Goal: Complete application form

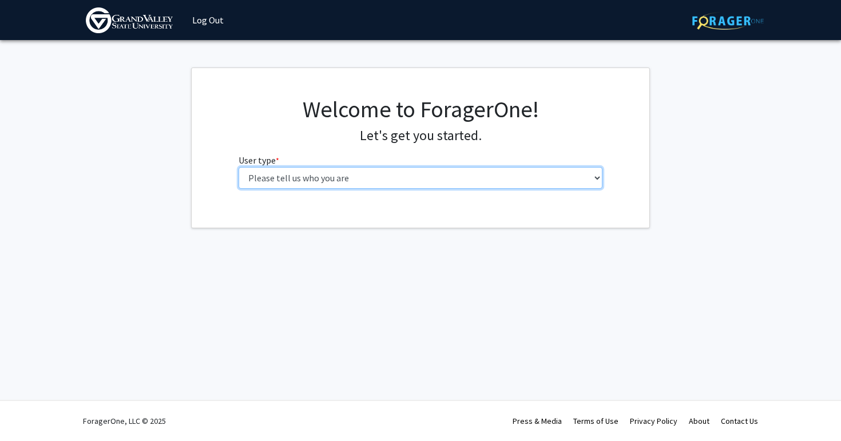
select select "1: undergrad"
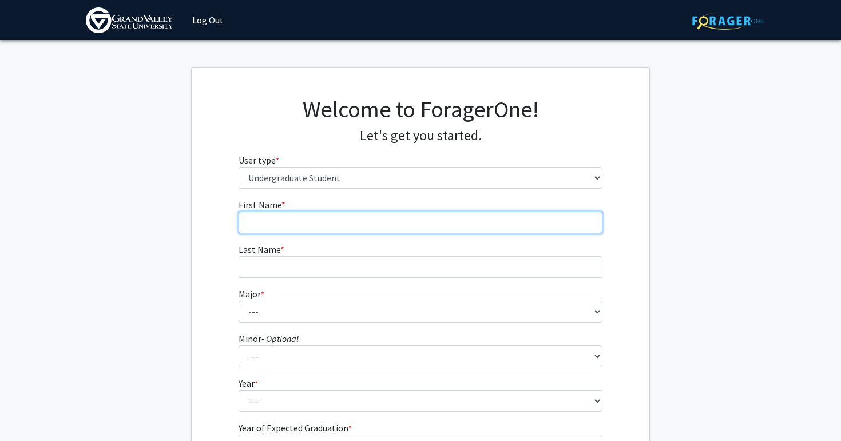
click at [348, 219] on input "First Name * required" at bounding box center [421, 223] width 364 height 22
type input "Lilly"
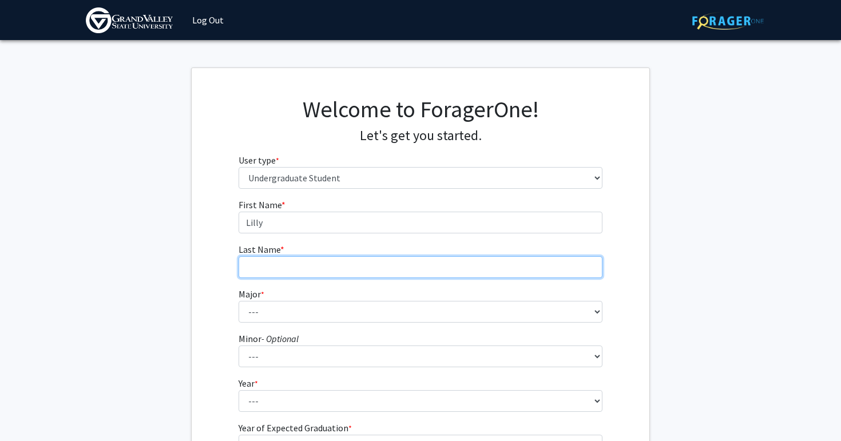
click at [327, 271] on input "Last Name * required" at bounding box center [421, 267] width 364 height 22
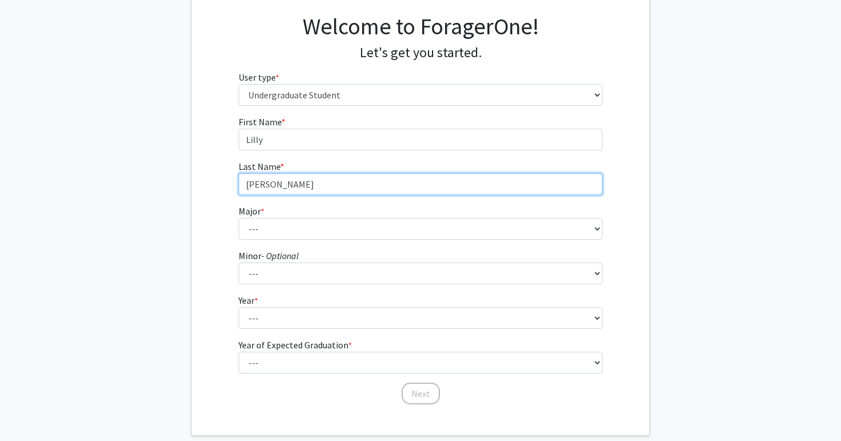
scroll to position [128, 0]
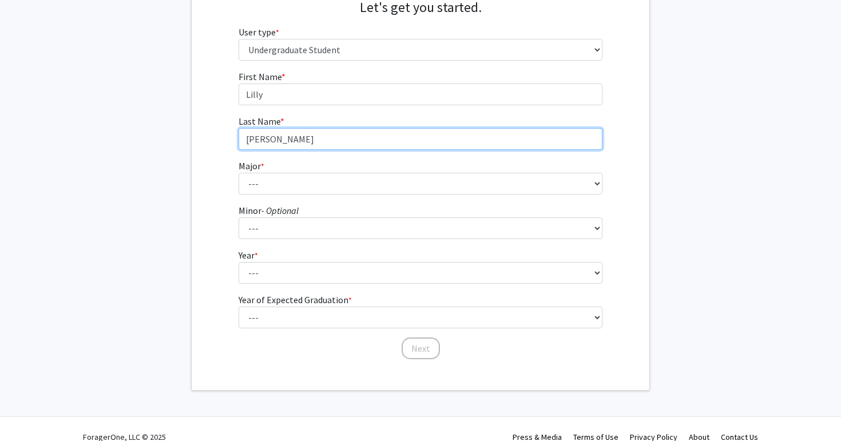
type input "[PERSON_NAME]"
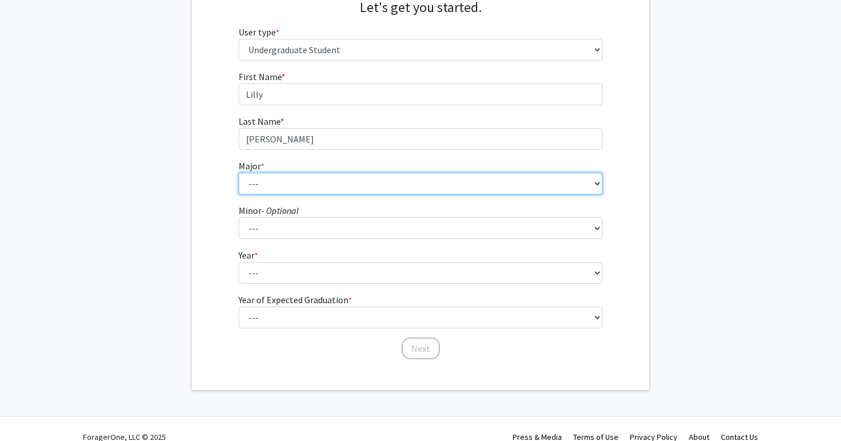
select select "19: 1894"
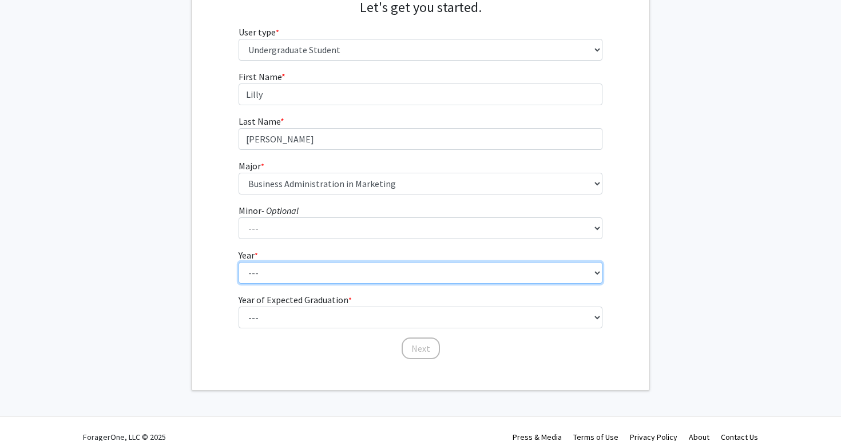
select select "1: first-year"
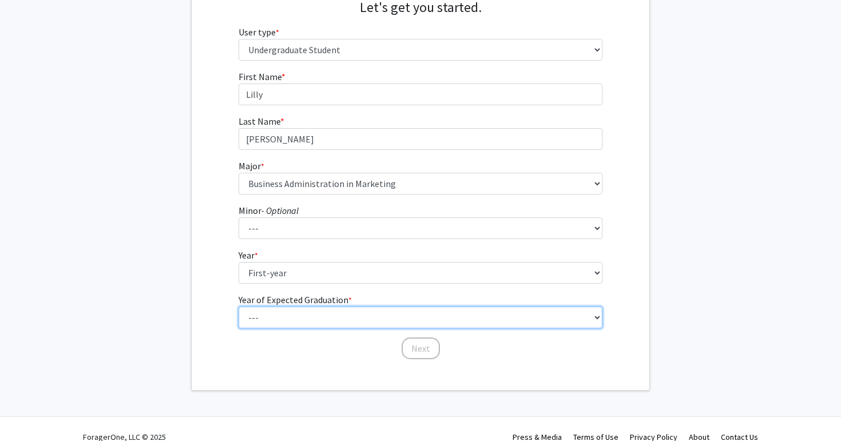
select select "5: 2029"
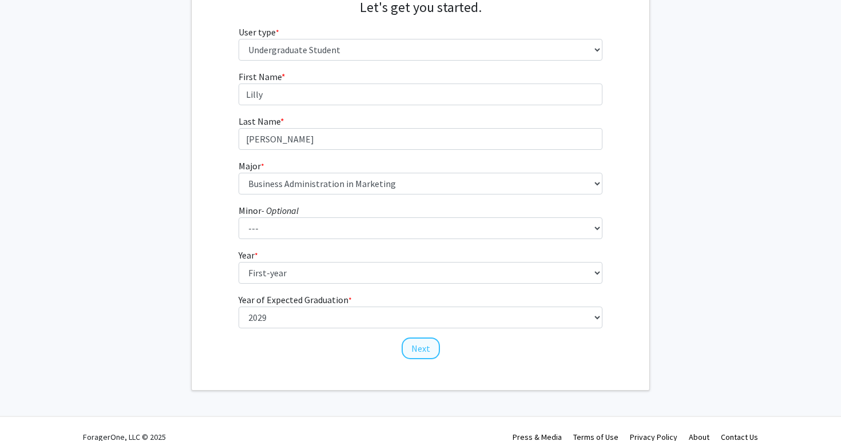
click at [422, 358] on button "Next" at bounding box center [421, 349] width 38 height 22
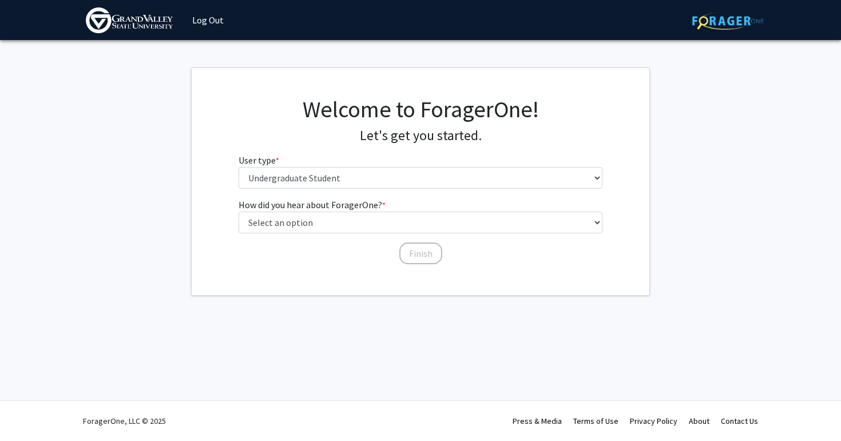
scroll to position [0, 0]
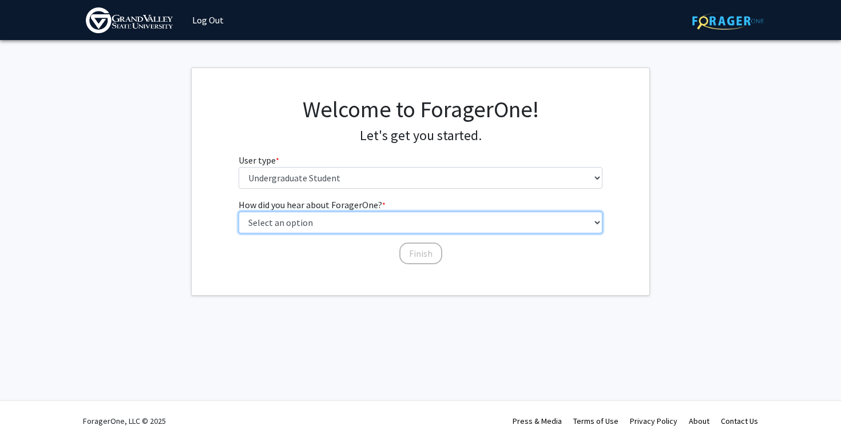
select select "3: university_website"
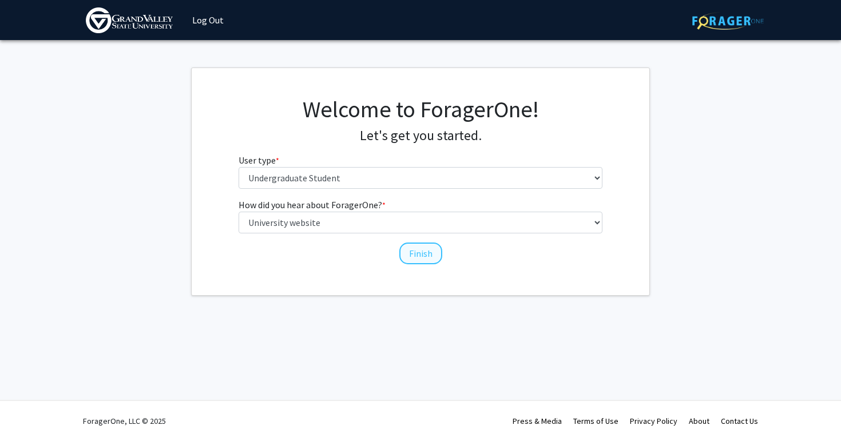
click at [409, 253] on button "Finish" at bounding box center [420, 254] width 43 height 22
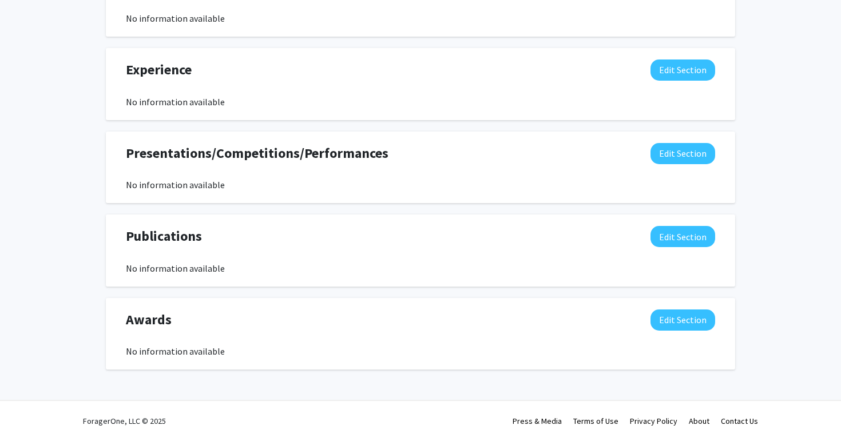
scroll to position [509, 0]
